Goal: Task Accomplishment & Management: Manage account settings

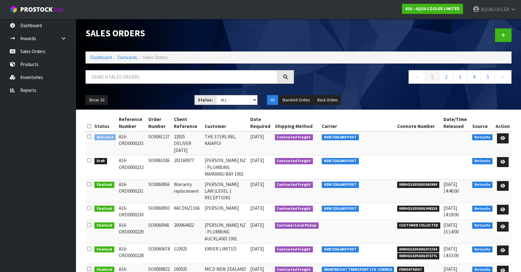
click at [341, 33] on div at bounding box center [407, 35] width 218 height 33
click at [485, 8] on span "AQUACOOLER" at bounding box center [494, 9] width 28 height 6
click at [485, 24] on link "Logout" at bounding box center [495, 25] width 50 height 9
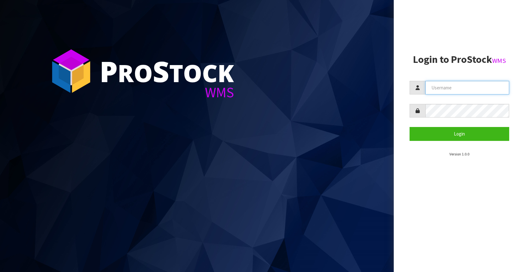
click at [463, 85] on input "text" at bounding box center [468, 88] width 84 height 14
type input "IMAGING"
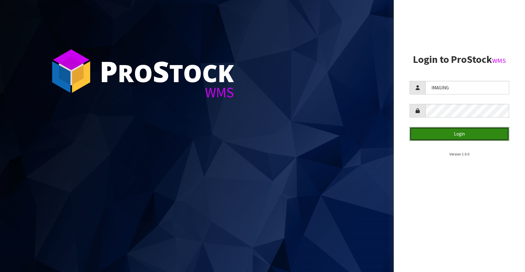
click at [440, 130] on button "Login" at bounding box center [460, 134] width 100 height 14
